Goal: Check status: Check status

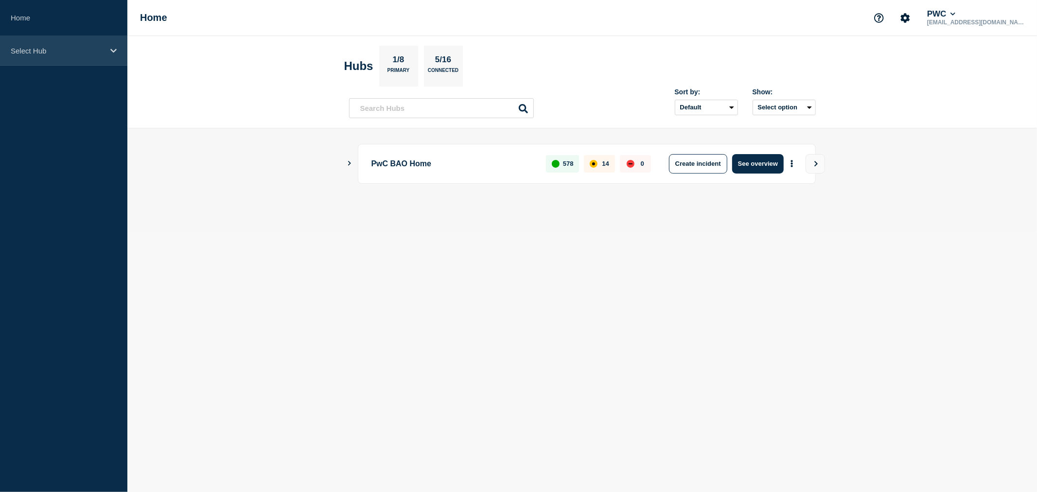
click at [109, 50] on div "Select Hub" at bounding box center [63, 51] width 127 height 30
click at [110, 50] on icon at bounding box center [113, 51] width 6 height 4
click at [110, 50] on icon at bounding box center [113, 50] width 6 height 7
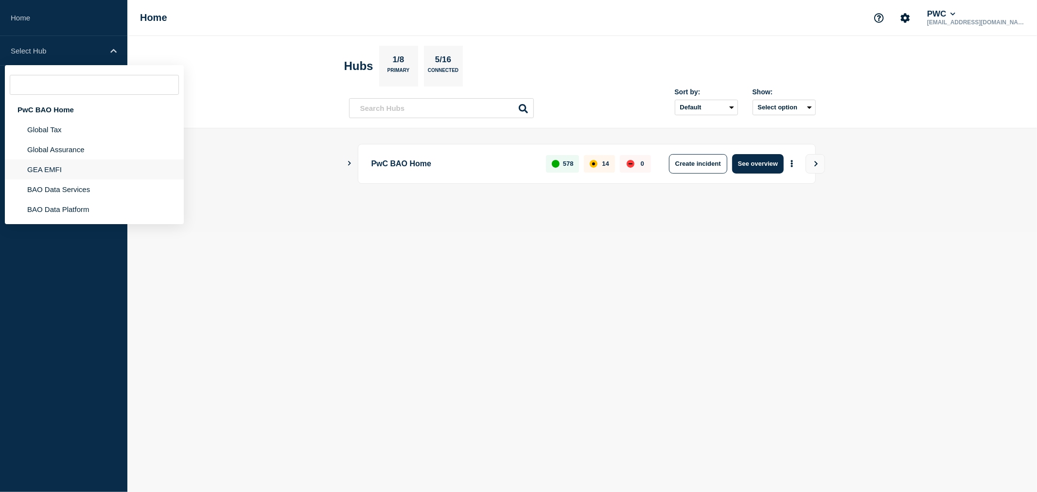
click at [55, 167] on li "GEA EMFI" at bounding box center [94, 169] width 179 height 20
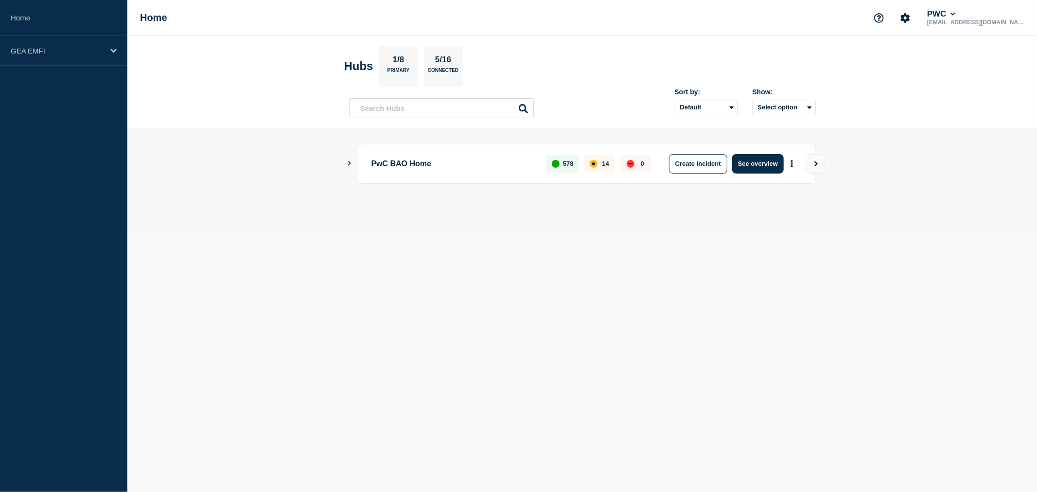
click at [55, 167] on li "GEA EMFI" at bounding box center [94, 165] width 179 height 20
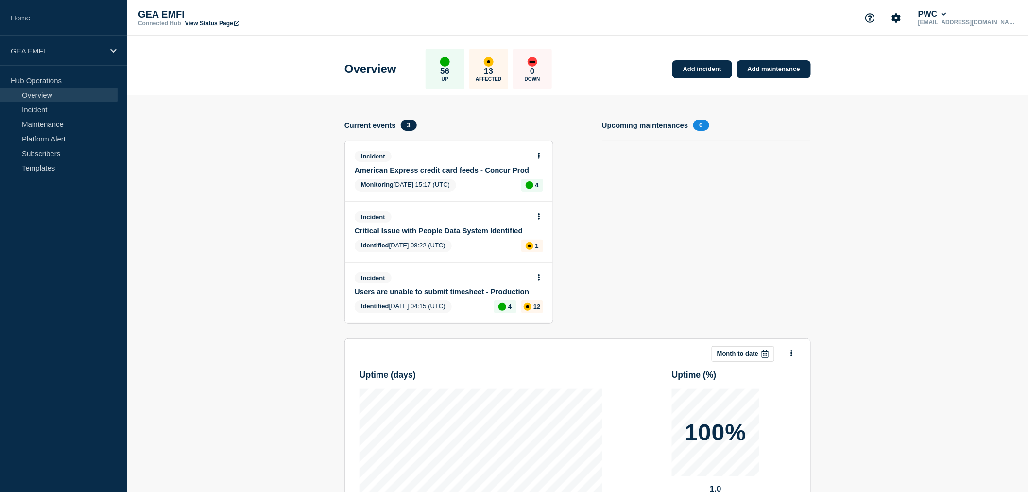
click at [448, 168] on link "American Express credit card feeds - Concur Prod" at bounding box center [442, 170] width 175 height 8
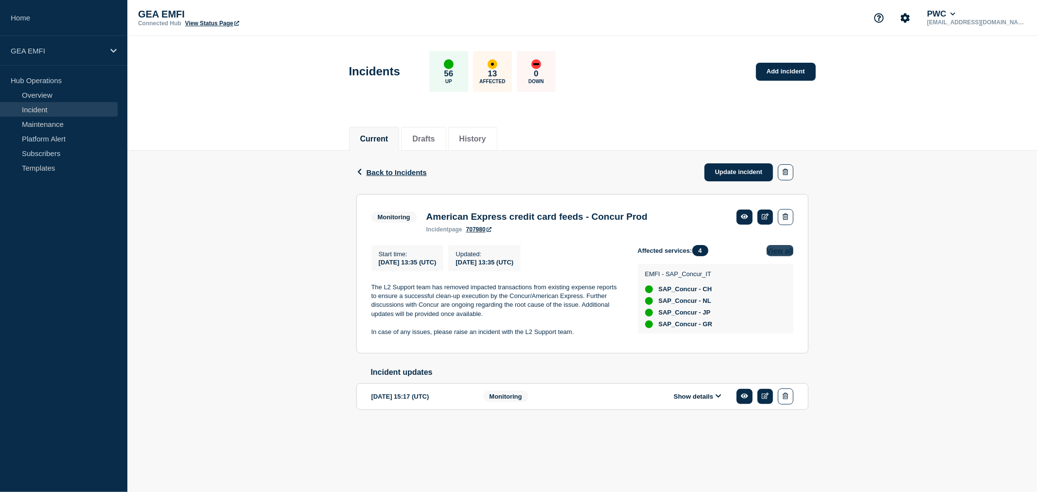
click at [780, 251] on button "View all" at bounding box center [779, 250] width 27 height 11
click at [779, 253] on button "View all" at bounding box center [779, 250] width 27 height 11
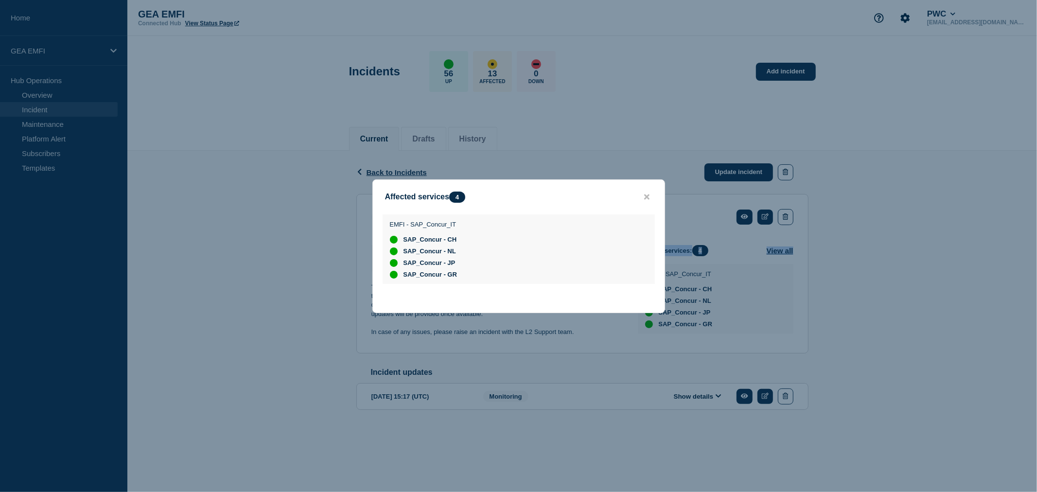
click at [648, 198] on button "close button" at bounding box center [646, 196] width 11 height 9
click at [648, 198] on div "Affected services 4" at bounding box center [519, 196] width 292 height 11
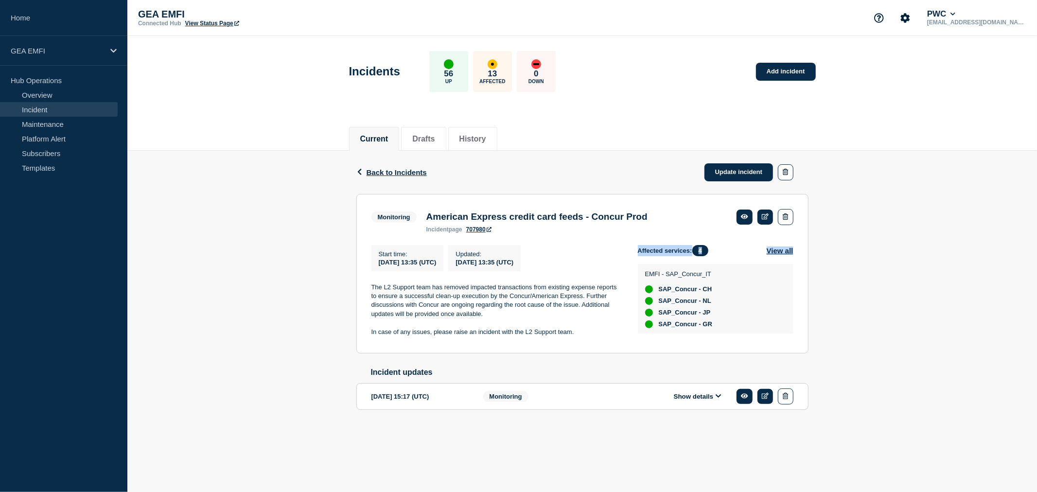
click at [712, 400] on button "Show details" at bounding box center [697, 396] width 53 height 8
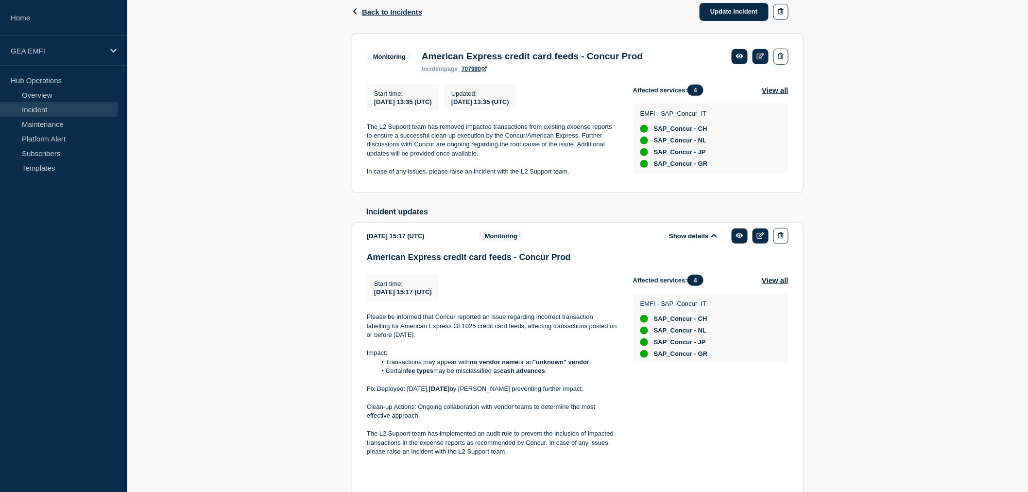
scroll to position [162, 0]
